Goal: Task Accomplishment & Management: Complete application form

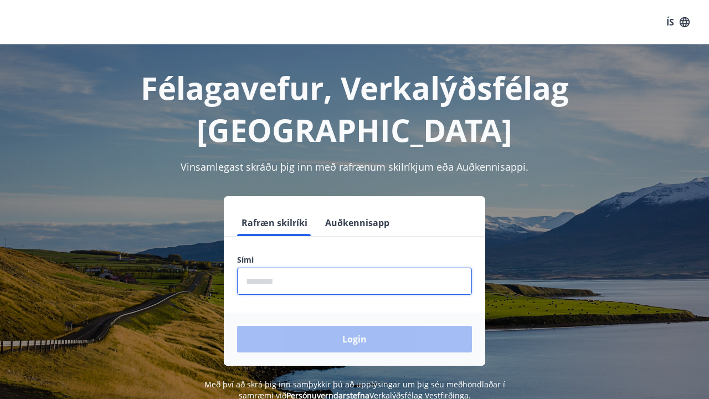
click at [338, 268] on input "phone" at bounding box center [354, 281] width 235 height 27
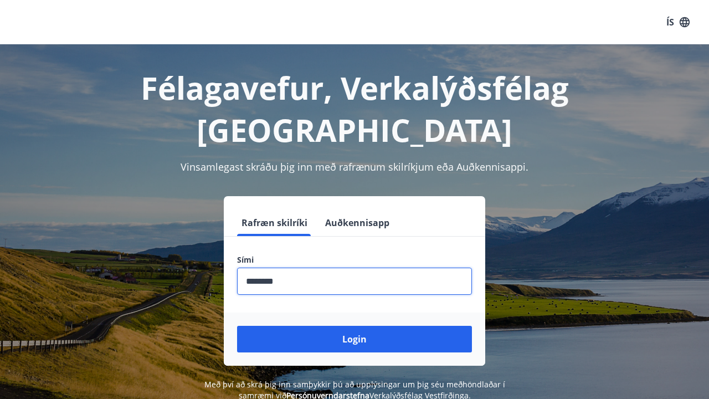
type input "********"
click at [354, 326] on button "Login" at bounding box center [354, 339] width 235 height 27
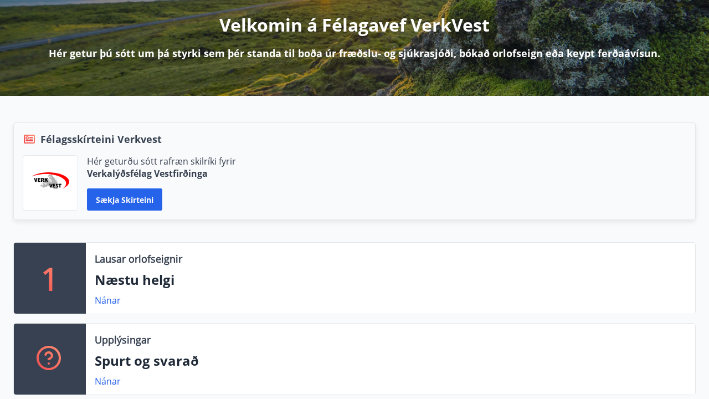
scroll to position [138, 0]
click at [106, 306] on div "Nánar" at bounding box center [112, 300] width 35 height 13
click at [117, 299] on link "Nánar" at bounding box center [108, 300] width 26 height 12
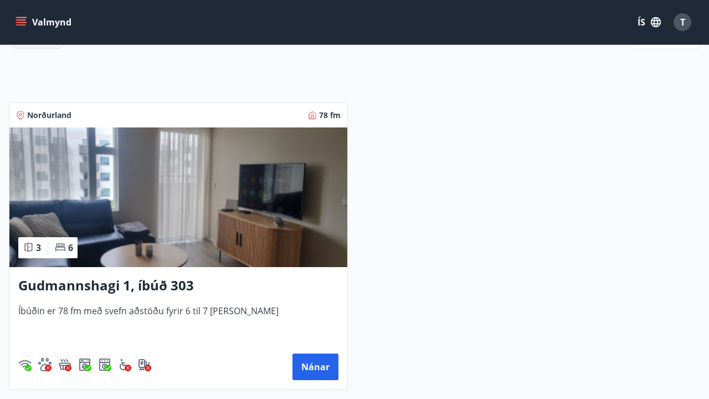
scroll to position [168, 0]
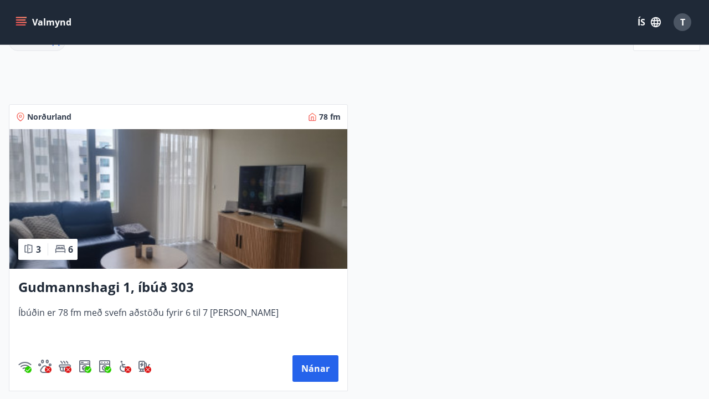
click at [84, 111] on div "Norðurland 78 fm" at bounding box center [178, 116] width 325 height 11
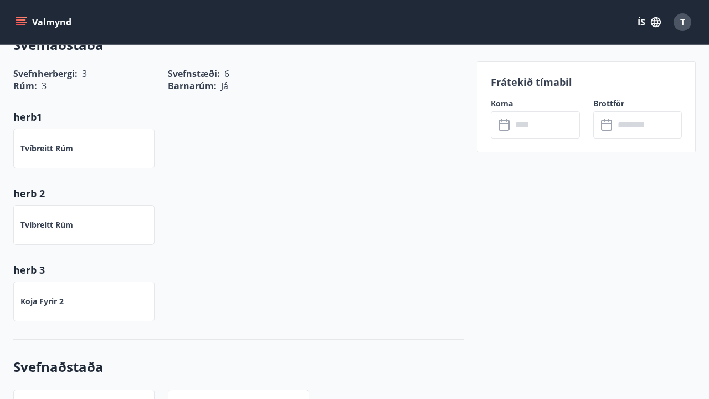
scroll to position [199, 0]
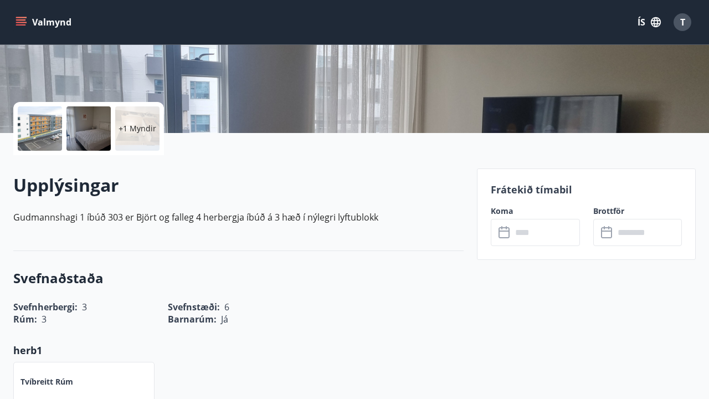
click at [53, 23] on button "Valmynd" at bounding box center [44, 22] width 63 height 20
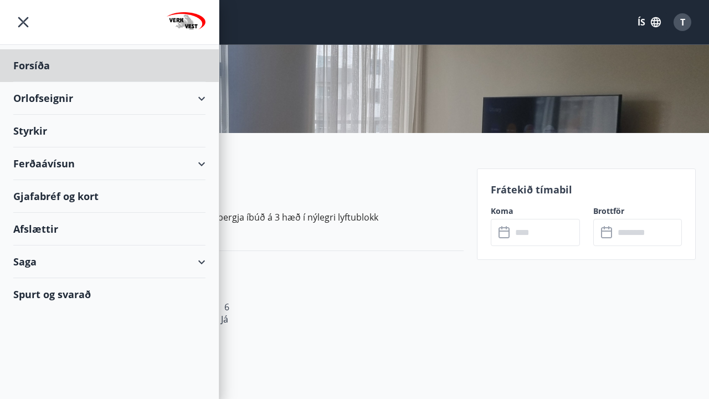
click at [90, 128] on div "Styrkir" at bounding box center [109, 131] width 192 height 33
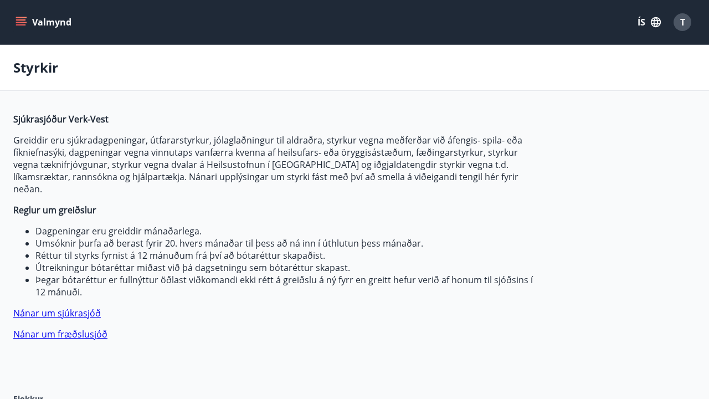
type input "***"
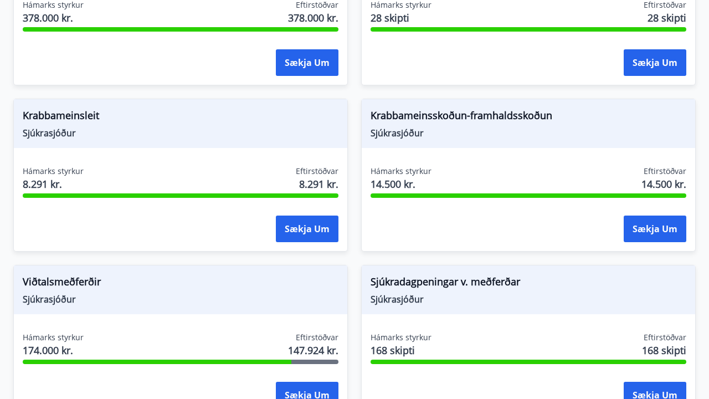
scroll to position [868, 0]
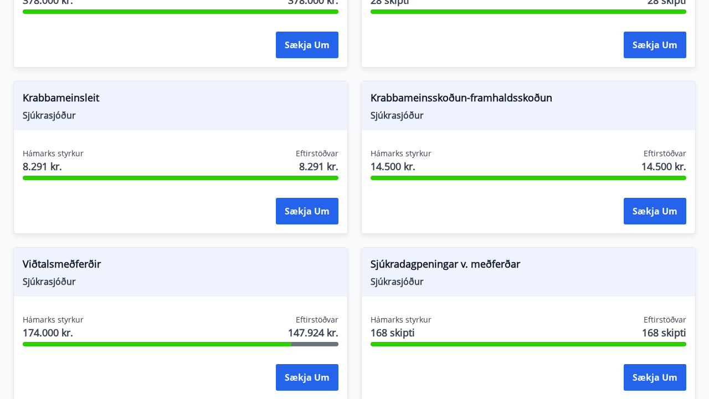
click at [192, 275] on span "Sjúkrasjóður" at bounding box center [181, 281] width 316 height 12
click at [88, 256] on span "Viðtalsmeðferðir" at bounding box center [181, 265] width 316 height 19
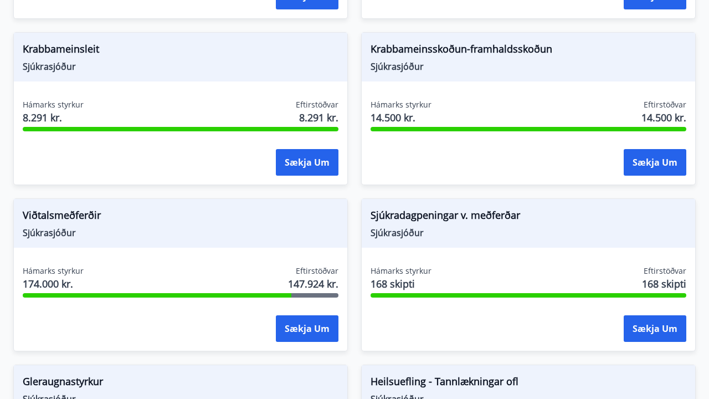
scroll to position [918, 0]
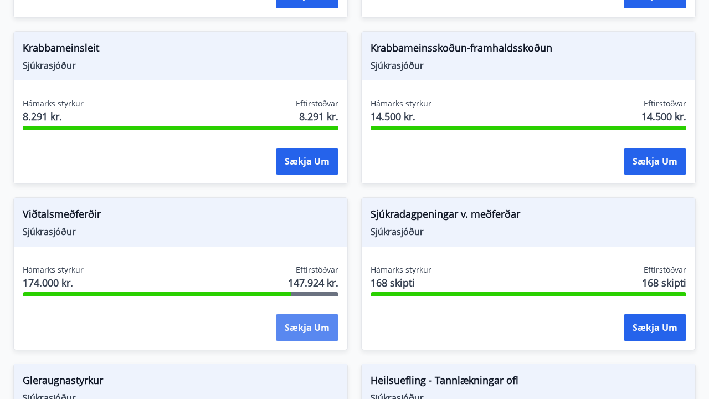
click at [314, 316] on button "Sækja um" at bounding box center [307, 327] width 63 height 27
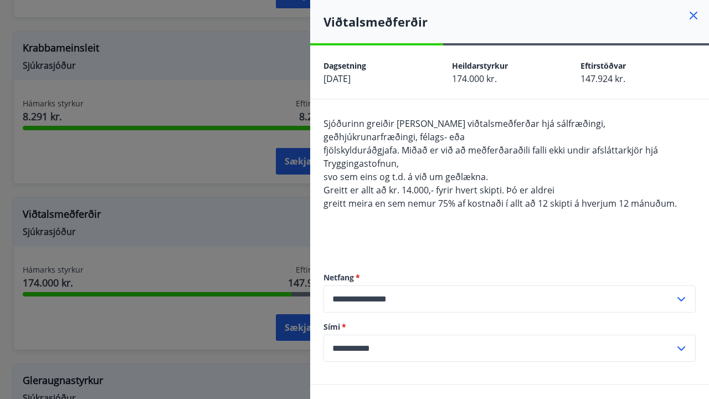
scroll to position [0, 0]
click at [692, 9] on icon at bounding box center [693, 15] width 13 height 13
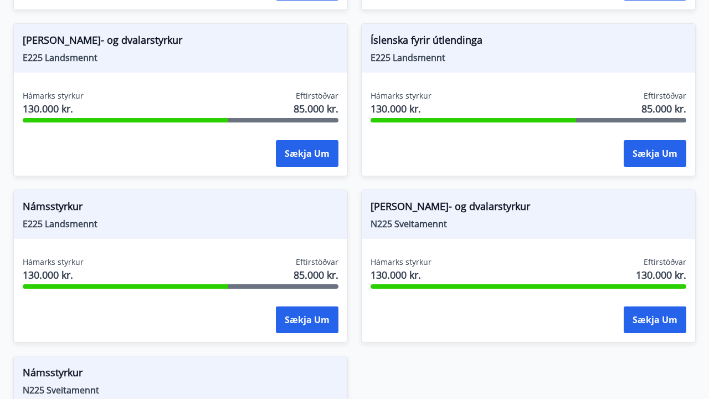
scroll to position [1431, 0]
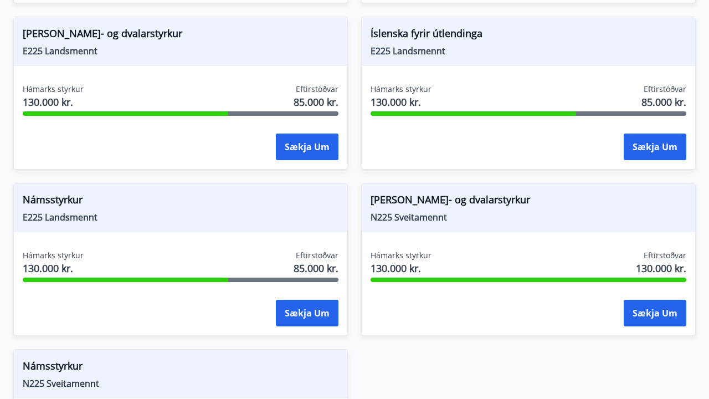
click at [555, 183] on div "[PERSON_NAME]- og dvalarstyrkur N225 Sveitamennt" at bounding box center [528, 207] width 333 height 49
click at [456, 192] on span "[PERSON_NAME]- og dvalarstyrkur" at bounding box center [529, 201] width 316 height 19
click at [433, 250] on div "Hámarks styrkur 130.000 kr. Eftirstöðvar 130.000 kr." at bounding box center [529, 264] width 316 height 28
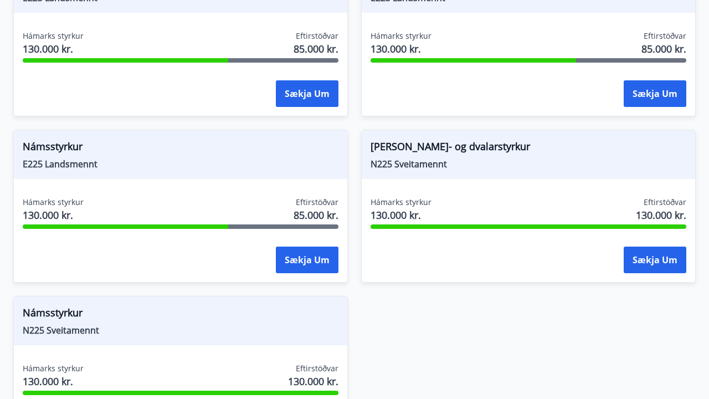
scroll to position [1497, 0]
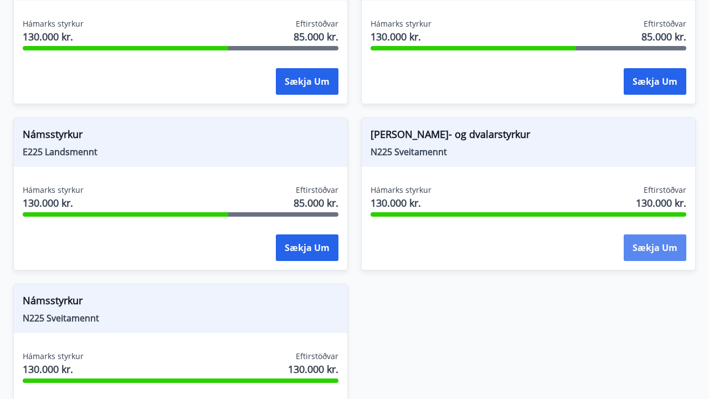
click at [635, 238] on button "Sækja um" at bounding box center [655, 247] width 63 height 27
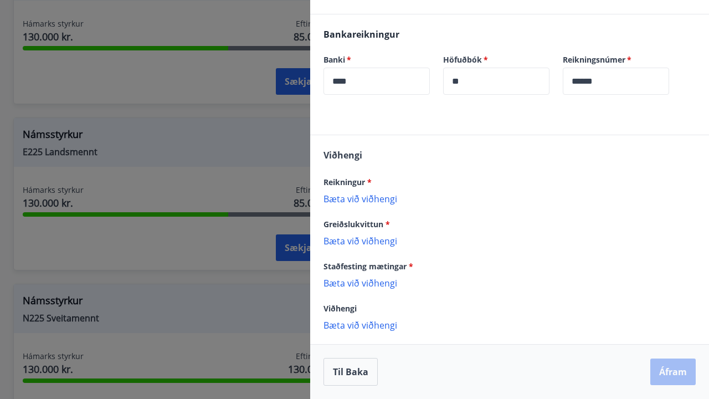
scroll to position [277, 0]
click at [253, 255] on div at bounding box center [354, 199] width 709 height 399
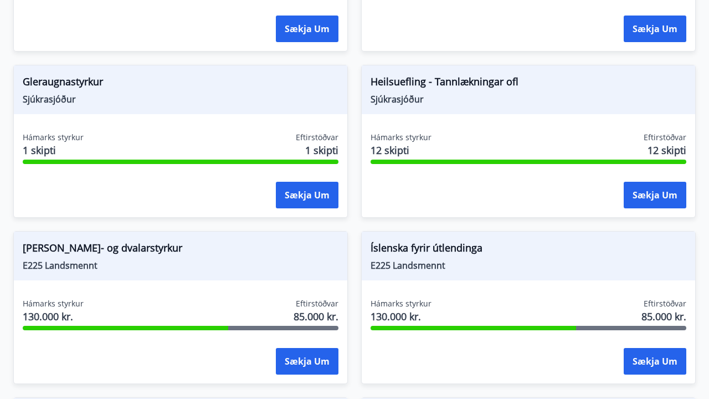
scroll to position [1168, 0]
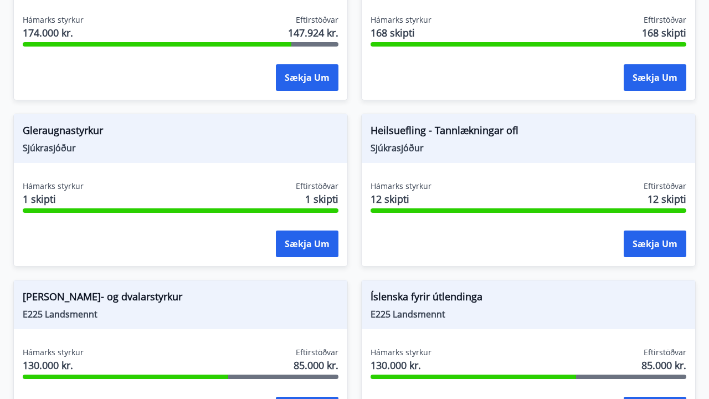
click at [456, 150] on div "Heilsuefling - Tannlækningar ofl [GEOGRAPHIC_DATA]" at bounding box center [528, 138] width 333 height 49
click at [446, 125] on span "Heilsuefling - Tannlækningar ofl" at bounding box center [529, 132] width 316 height 19
click at [449, 123] on span "Heilsuefling - Tannlækningar ofl" at bounding box center [529, 132] width 316 height 19
click at [436, 164] on div "Heilsuefling - Tannlækningar ofl Sjúkrasjóður Hámarks styrkur 12 skipti Eftirst…" at bounding box center [528, 190] width 335 height 153
click at [406, 181] on span "Hámarks styrkur" at bounding box center [401, 186] width 61 height 11
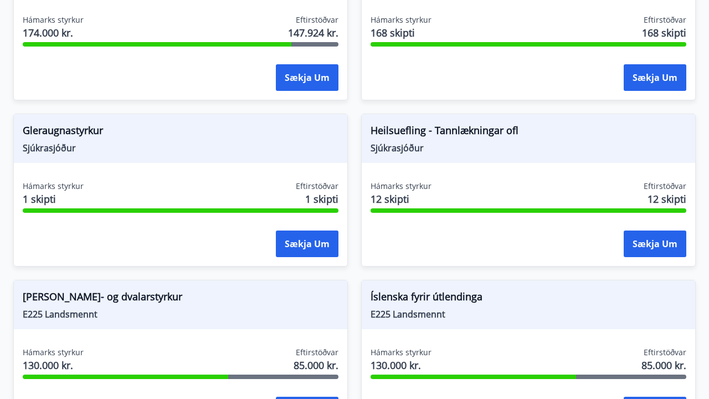
click at [407, 181] on span "Hámarks styrkur" at bounding box center [401, 186] width 61 height 11
click at [644, 214] on div "Hámarks styrkur 12 skipti Eftirstöðvar 12 skipti Sækja um" at bounding box center [528, 221] width 333 height 81
click at [660, 230] on button "Sækja um" at bounding box center [655, 243] width 63 height 27
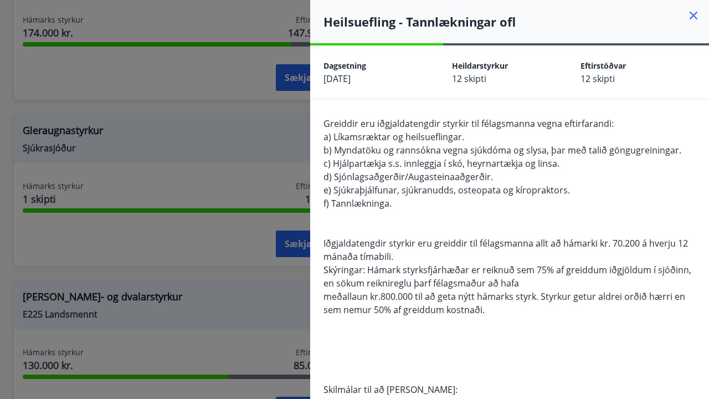
scroll to position [6, 0]
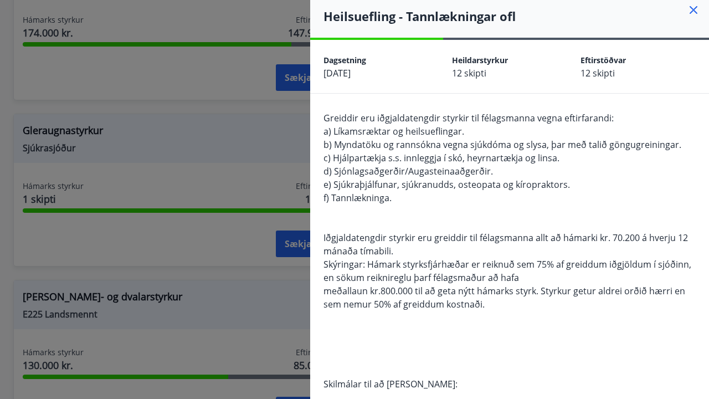
click at [691, 11] on icon at bounding box center [693, 9] width 13 height 13
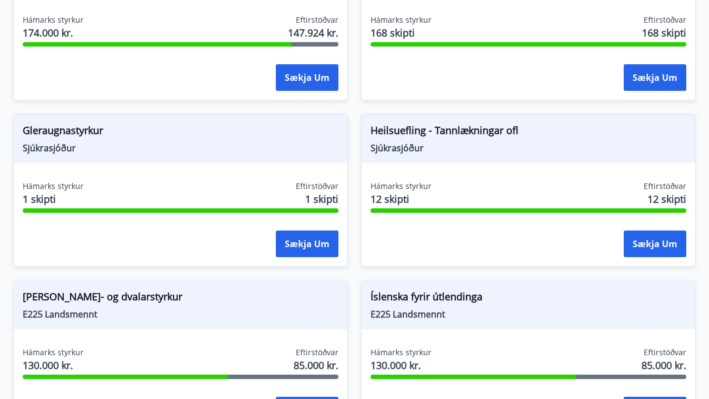
scroll to position [0, 0]
